Goal: Find specific page/section: Find specific page/section

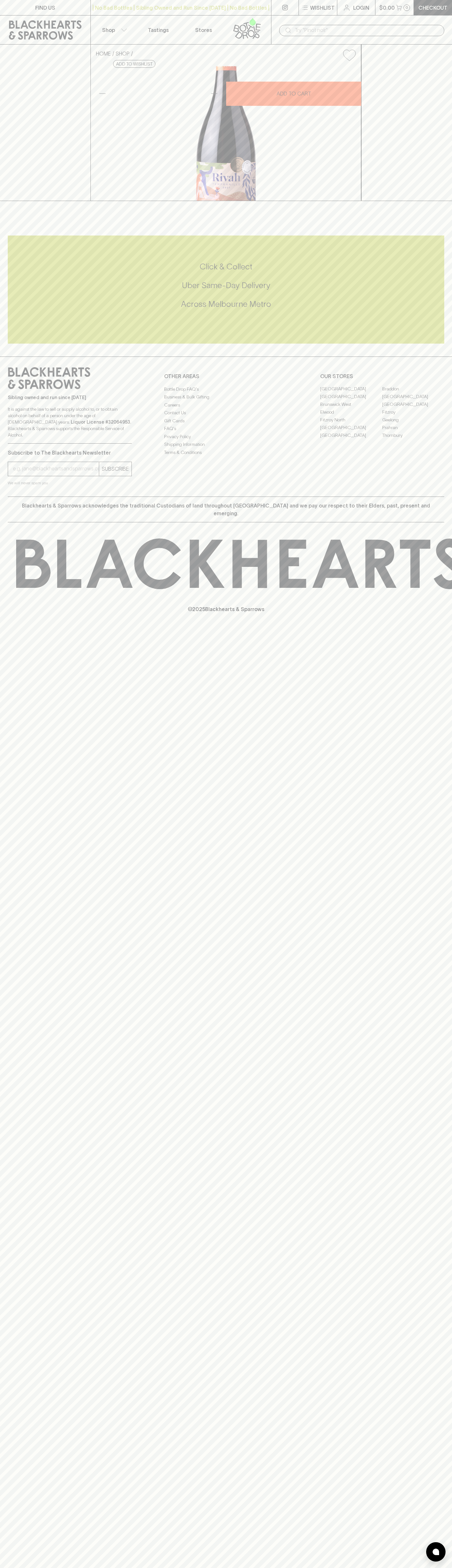
click at [26, 15] on link "FIND US" at bounding box center [45, 7] width 90 height 15
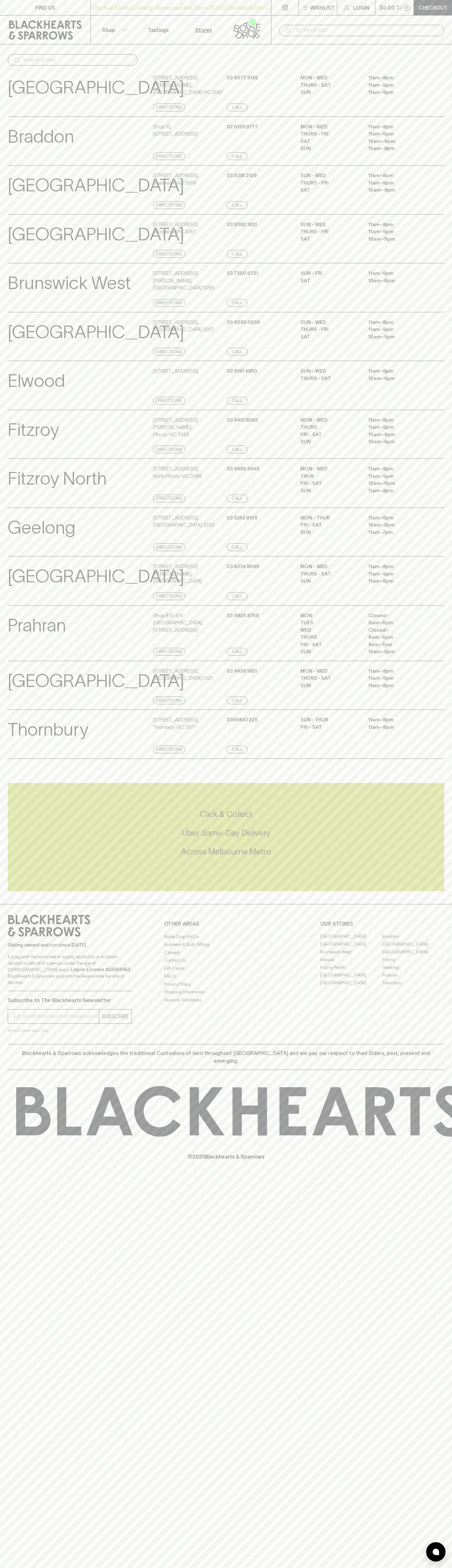
click at [431, 97] on div "MON - WED 11am – 8pm THURS - SAT 11am – 9pm SUN 11am – 8pm" at bounding box center [372, 93] width 144 height 37
click at [450, 1567] on html "FIND US | No Bad Bottles | Sibling Owned and Run Since [DATE] | No Bad Bottles …" at bounding box center [226, 784] width 452 height 1568
click at [17, 1558] on div "FIND US | No Bad Bottles | Sibling Owned and Run Since [DATE] | No Bad Bottles …" at bounding box center [226, 784] width 452 height 1568
